Goal: Task Accomplishment & Management: Manage account settings

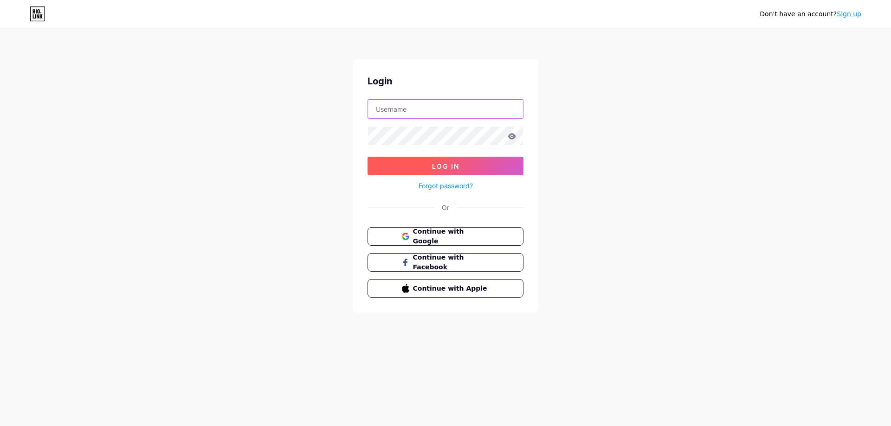
type input "[EMAIL_ADDRESS][DOMAIN_NAME]"
click at [434, 160] on button "Log In" at bounding box center [445, 166] width 156 height 19
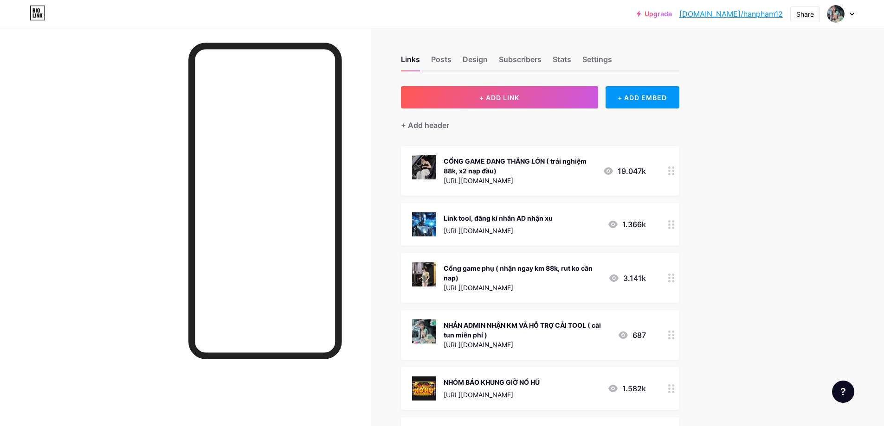
drag, startPoint x: 513, startPoint y: 289, endPoint x: 463, endPoint y: 297, distance: 49.7
click at [463, 297] on div "Cổng game phụ ( nhận ngay km 88k, rut ko cần nap) [URL][DOMAIN_NAME] 3.141k" at bounding box center [540, 278] width 278 height 50
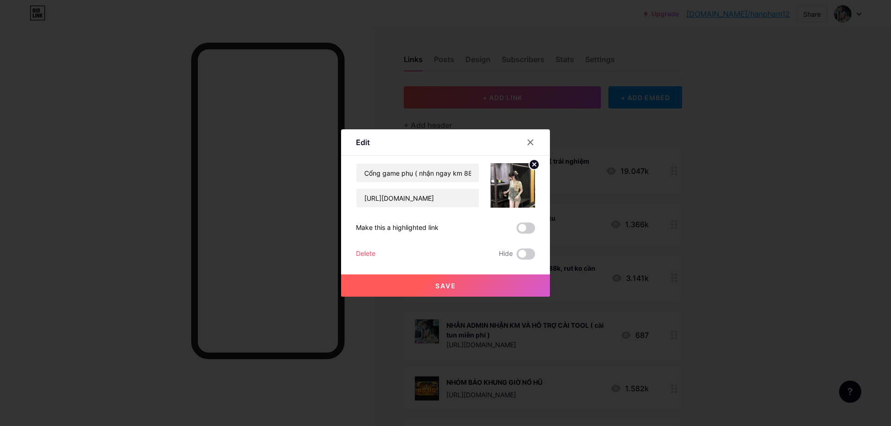
click at [588, 277] on div at bounding box center [445, 213] width 891 height 426
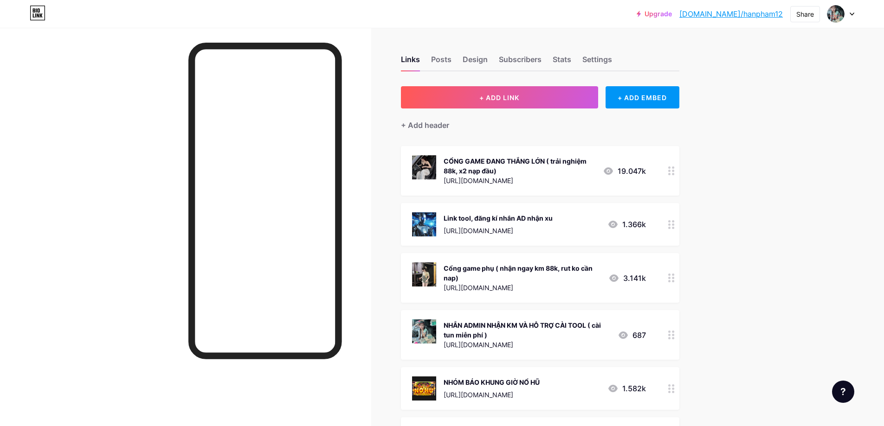
click at [448, 285] on div "[URL][DOMAIN_NAME]" at bounding box center [522, 288] width 157 height 10
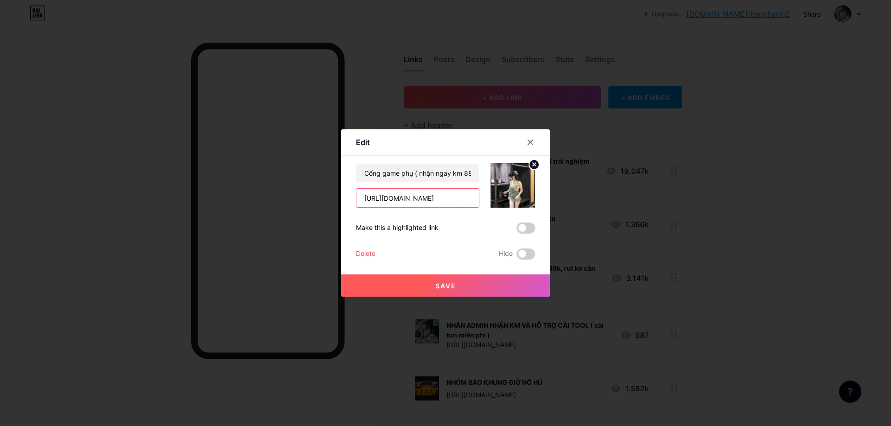
scroll to position [0, 15]
drag, startPoint x: 363, startPoint y: 196, endPoint x: 501, endPoint y: 209, distance: 138.9
click at [501, 209] on div "Cổng game phụ ( nhận ngay km 88k, rut ko cần nap) [URL][DOMAIN_NAME] Make this …" at bounding box center [445, 211] width 179 height 96
paste input "[DOMAIN_NAME]"
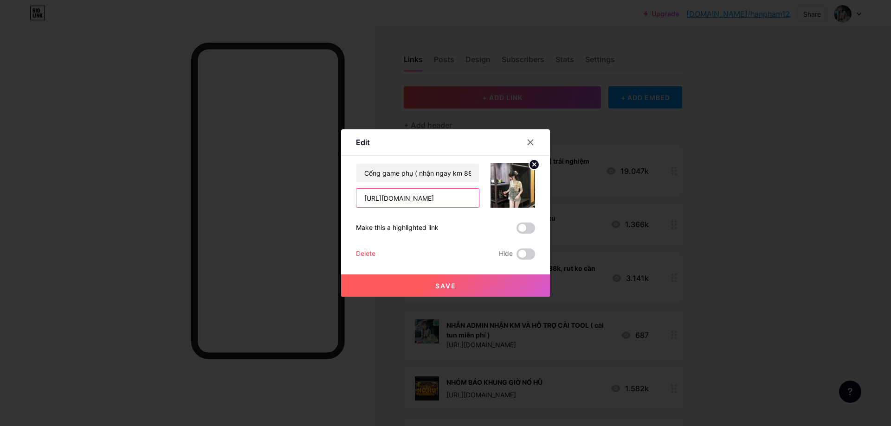
type input "[URL][DOMAIN_NAME]"
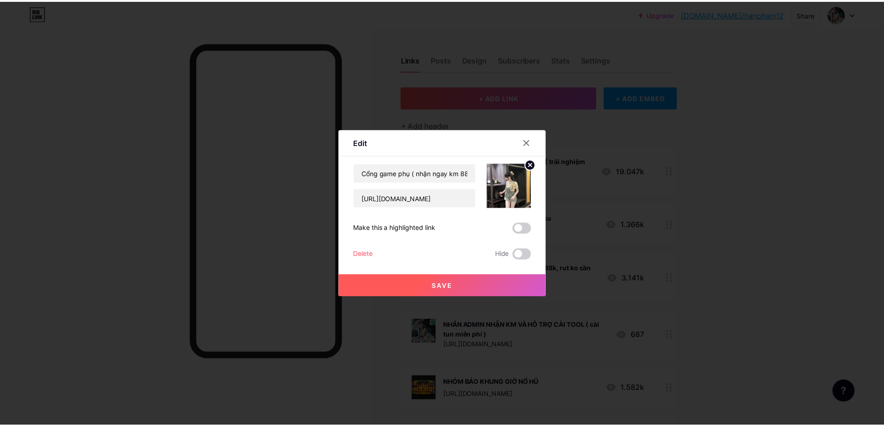
scroll to position [0, 0]
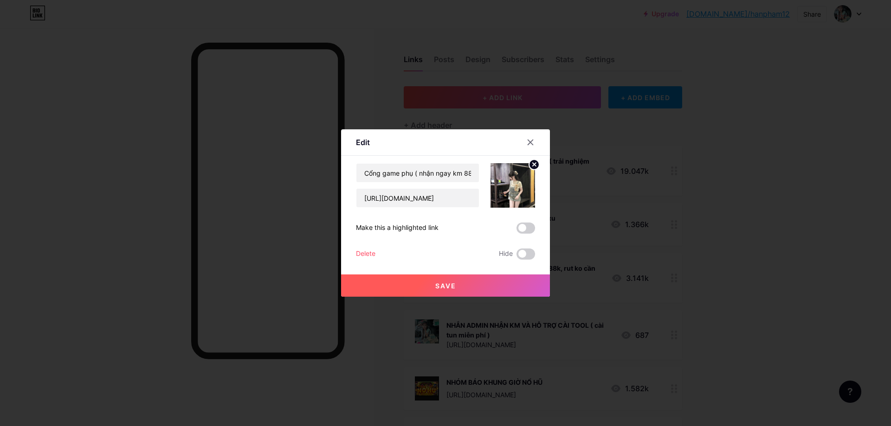
click at [454, 283] on span "Save" at bounding box center [445, 286] width 21 height 8
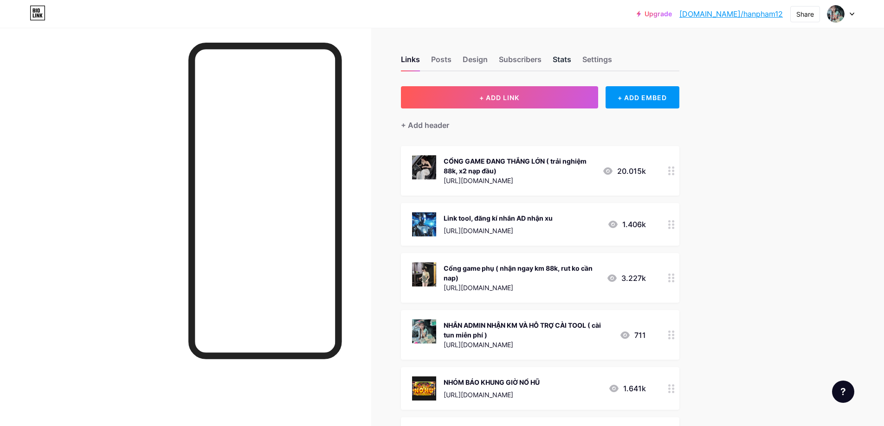
click at [563, 58] on div "Stats" at bounding box center [562, 62] width 19 height 17
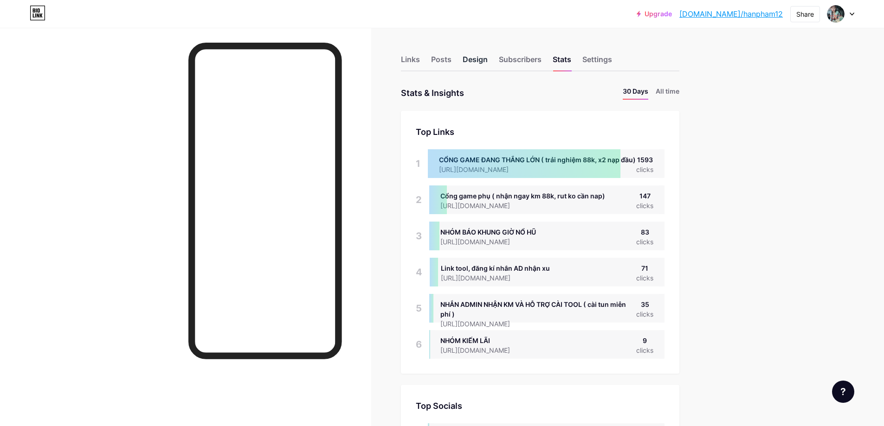
scroll to position [426, 884]
click at [477, 58] on div "Design" at bounding box center [475, 62] width 25 height 17
click at [482, 60] on div "Design" at bounding box center [475, 62] width 25 height 17
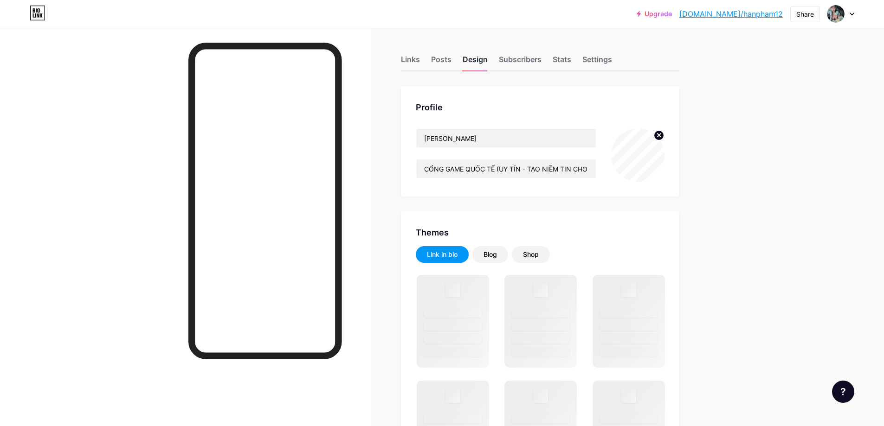
click at [482, 60] on div "Design" at bounding box center [475, 62] width 25 height 17
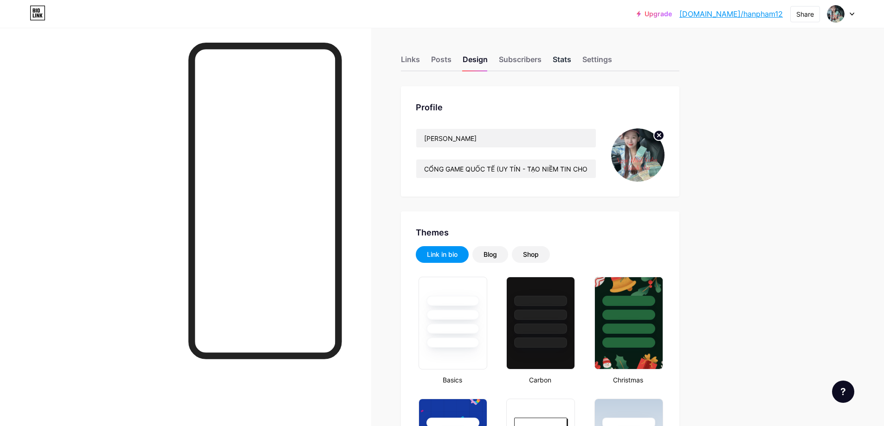
click at [557, 54] on div "Stats" at bounding box center [562, 62] width 19 height 17
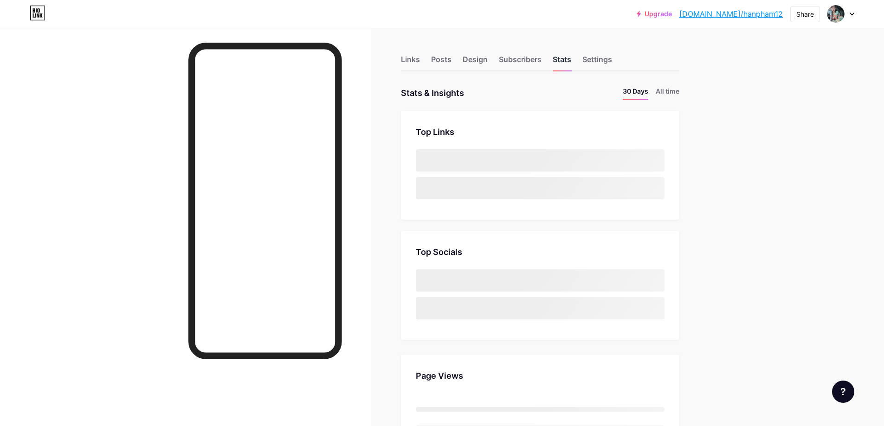
click at [557, 54] on div "Stats" at bounding box center [562, 62] width 19 height 17
